Goal: Task Accomplishment & Management: Complete application form

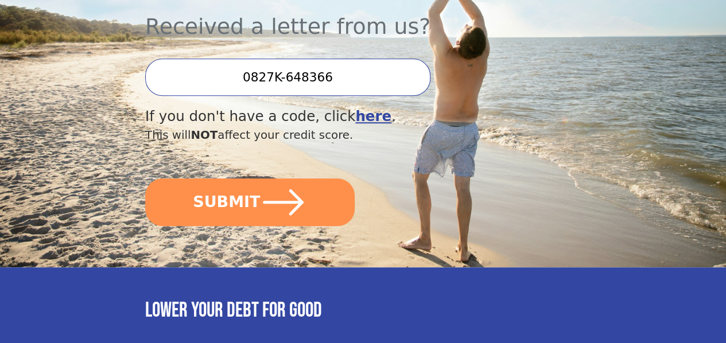
scroll to position [344, 0]
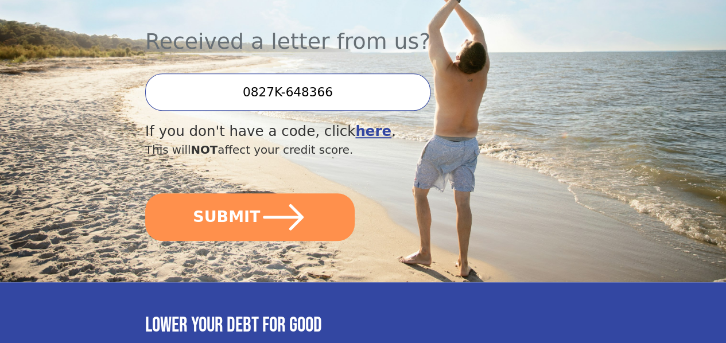
click at [365, 92] on input "0827K-648366" at bounding box center [287, 91] width 285 height 37
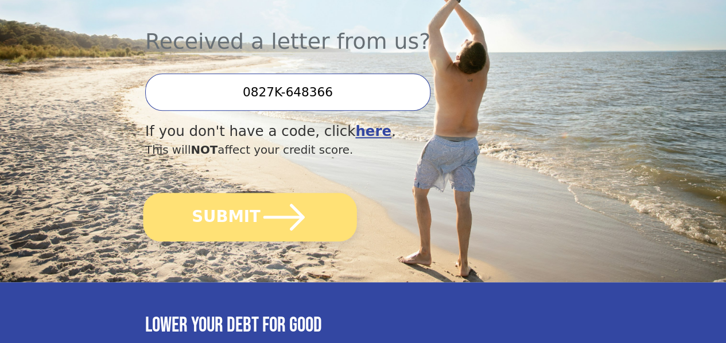
click at [264, 241] on button "SUBMIT" at bounding box center [249, 217] width 213 height 49
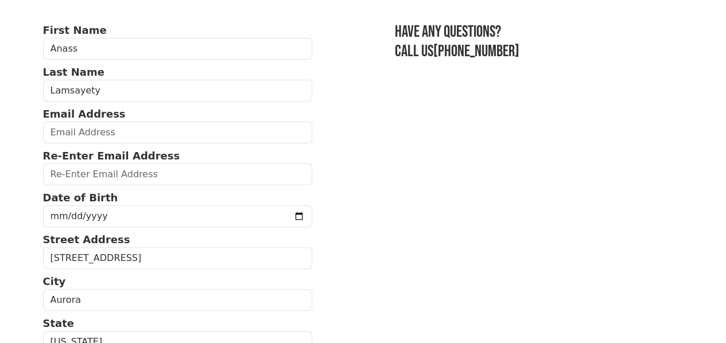
scroll to position [69, 0]
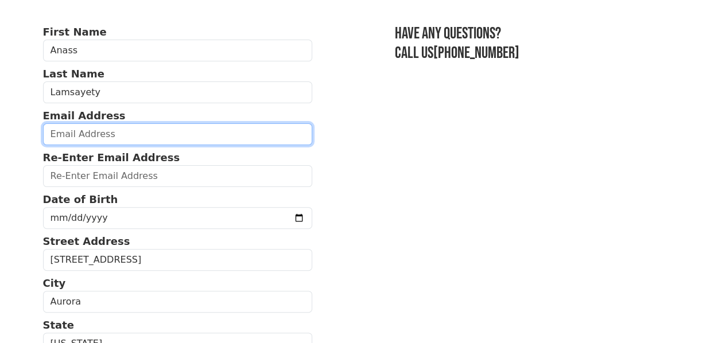
click at [85, 139] on input "email" at bounding box center [178, 134] width 270 height 22
type input "anasslam@hotmail.com"
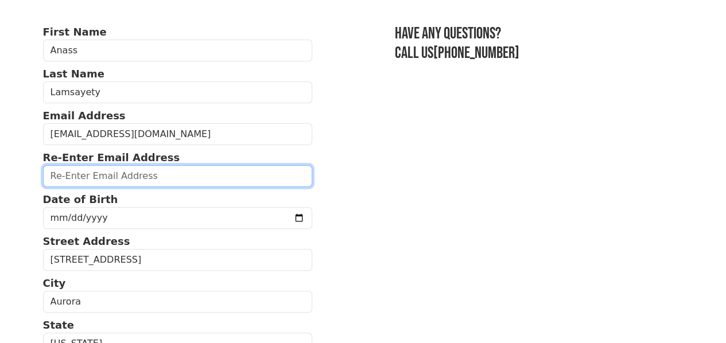
click at [94, 184] on input "email" at bounding box center [178, 176] width 270 height 22
click at [89, 181] on input "email" at bounding box center [178, 176] width 270 height 22
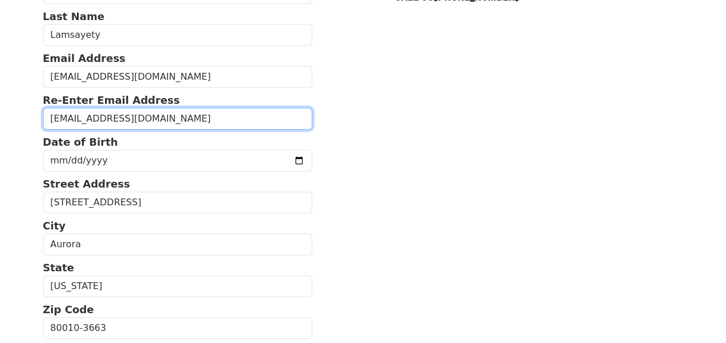
type input "anasslam@hotmail.com"
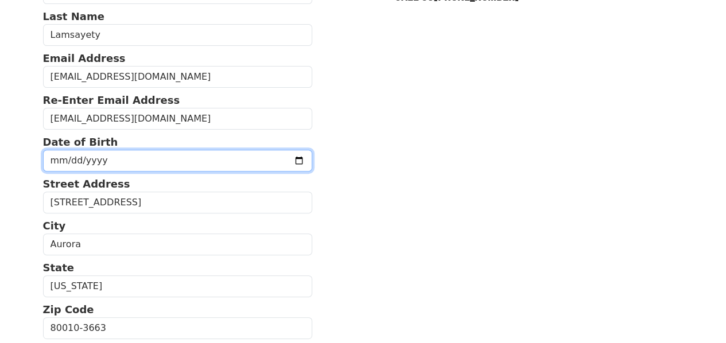
click at [129, 170] on input "date" at bounding box center [178, 161] width 270 height 22
type input "1974-06-27"
click at [133, 172] on input "1974-06-27" at bounding box center [178, 161] width 270 height 22
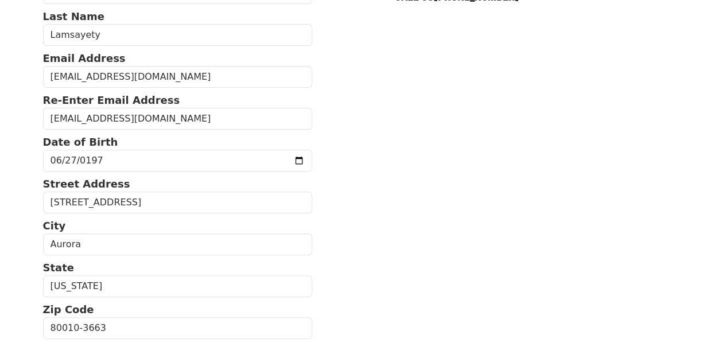
click at [377, 247] on section "First Name Anass Last Name Lamsayety Email Address anasslam@hotmail.com Re-Ente…" at bounding box center [363, 328] width 640 height 723
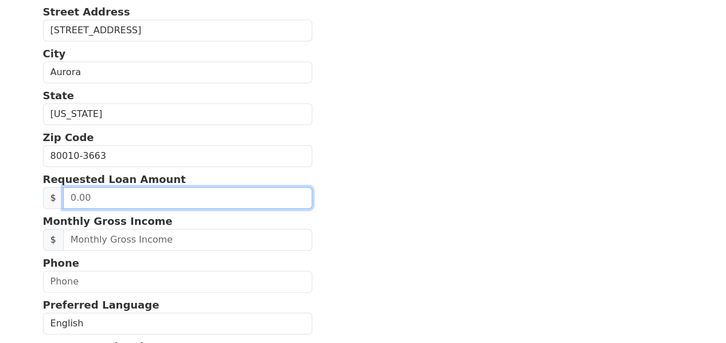
click at [115, 209] on input "text" at bounding box center [187, 198] width 249 height 22
type input "17,000.00"
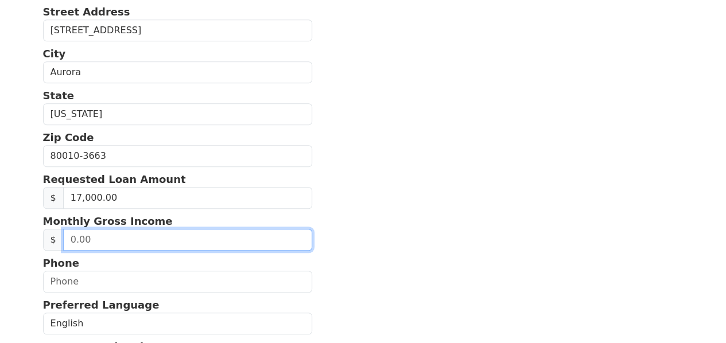
click at [96, 251] on input "text" at bounding box center [187, 240] width 249 height 22
type input "3,750.00"
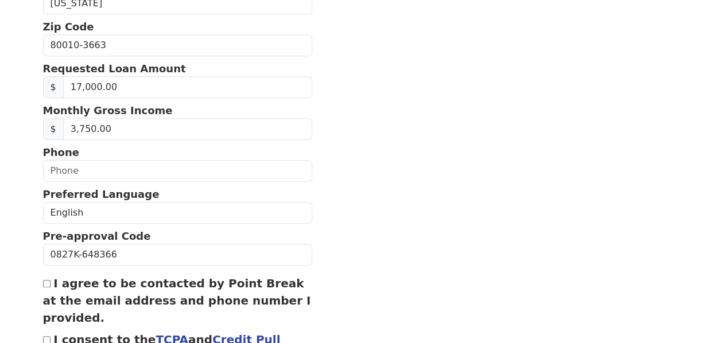
scroll to position [471, 0]
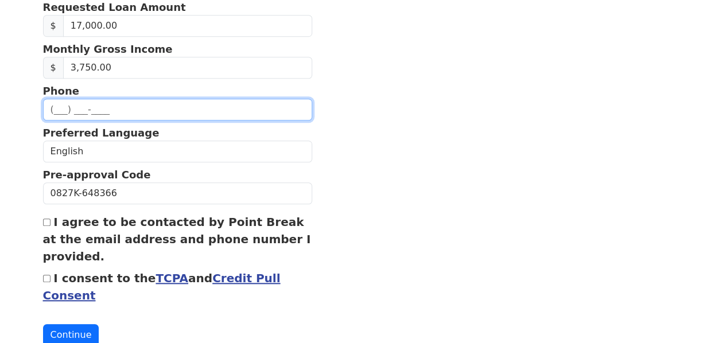
click at [80, 120] on input "text" at bounding box center [178, 110] width 270 height 22
click at [61, 120] on input "(862) 781-7952" at bounding box center [178, 110] width 270 height 22
type input "(832) 781-7952"
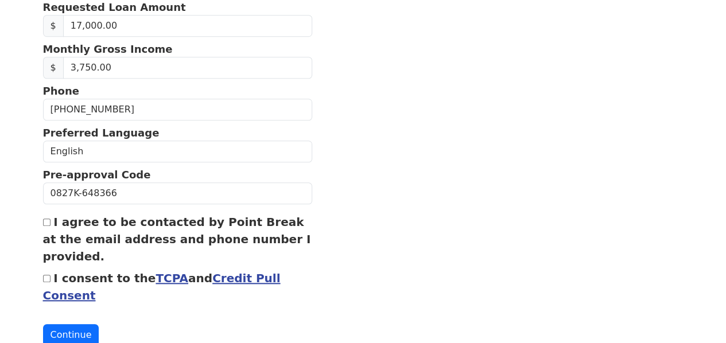
click at [48, 226] on input "I agree to be contacted by Point Break at the email address and phone number I …" at bounding box center [46, 222] width 7 height 7
checkbox input "true"
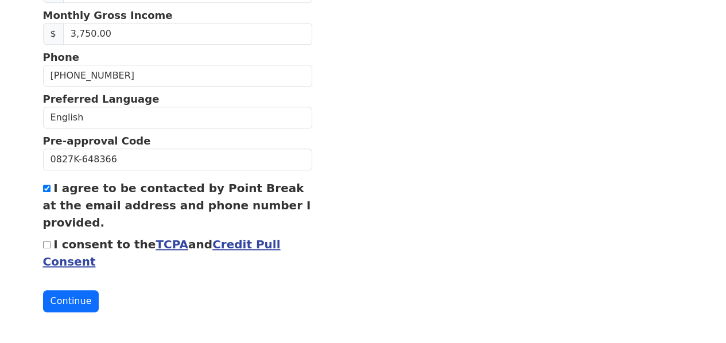
scroll to position [528, 0]
click at [68, 302] on button "Continue" at bounding box center [71, 301] width 56 height 22
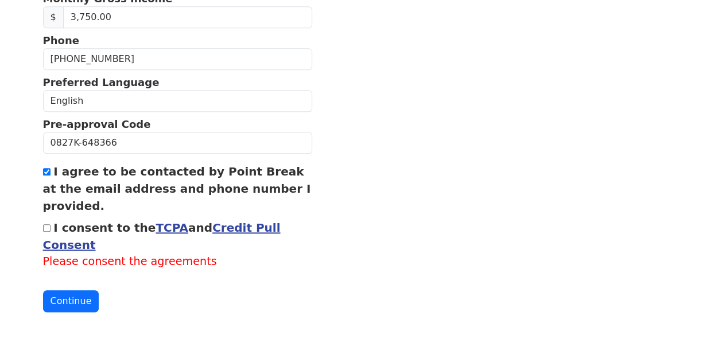
click at [46, 232] on input "I consent to the TCPA and Credit Pull Consent" at bounding box center [46, 227] width 7 height 7
checkbox input "true"
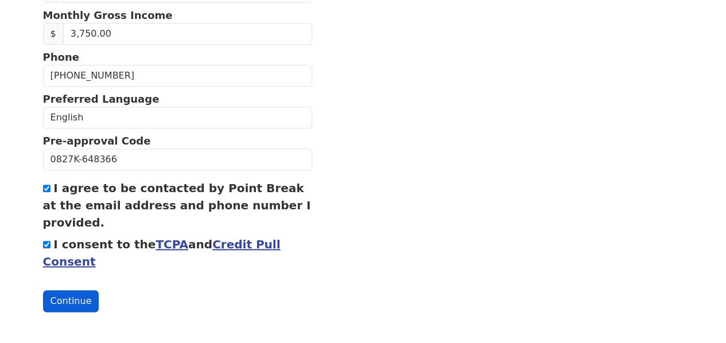
click at [69, 300] on button "Continue" at bounding box center [71, 301] width 56 height 22
